Goal: Task Accomplishment & Management: Use online tool/utility

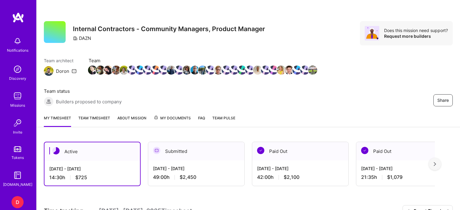
scroll to position [186, 0]
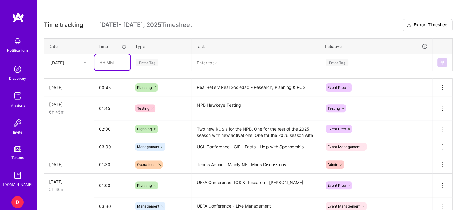
click at [102, 60] on input "text" at bounding box center [112, 62] width 36 height 16
type input "03:30"
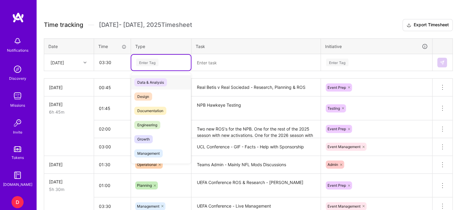
click at [148, 62] on div "Enter Tag" at bounding box center [147, 62] width 22 height 9
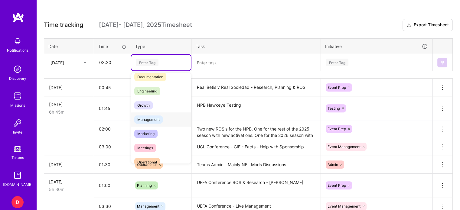
click at [154, 118] on span "Management" at bounding box center [148, 120] width 28 height 8
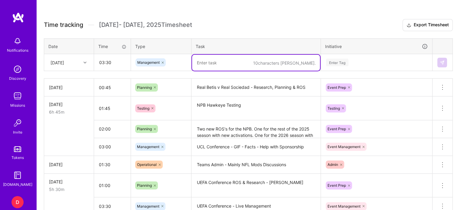
click at [207, 68] on textarea at bounding box center [256, 63] width 128 height 16
type textarea "Real Betis v Real Sociedad - Game Manager"
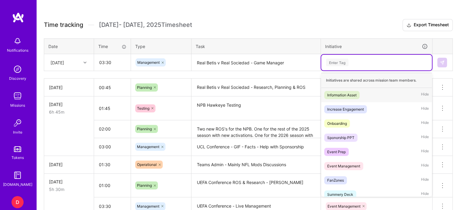
click at [335, 63] on div "Enter Tag" at bounding box center [337, 62] width 22 height 9
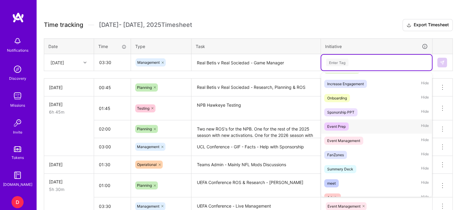
scroll to position [27, 0]
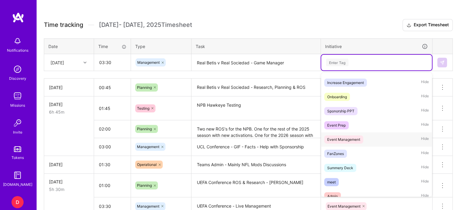
click at [341, 139] on div "Event Management" at bounding box center [343, 139] width 33 height 6
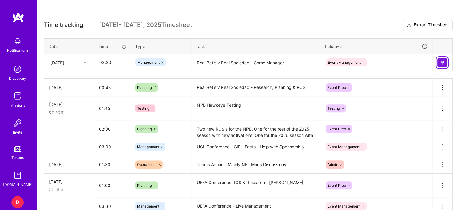
click at [443, 61] on img at bounding box center [442, 62] width 5 height 5
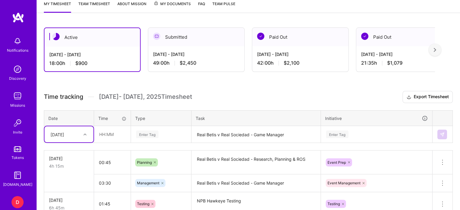
scroll to position [97, 0]
